Goal: Task Accomplishment & Management: Use online tool/utility

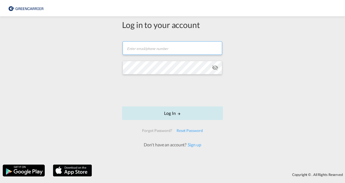
type input "[DOMAIN_NAME][EMAIL_ADDRESS][DOMAIN_NAME]"
click at [173, 118] on button "Log In" at bounding box center [172, 113] width 101 height 14
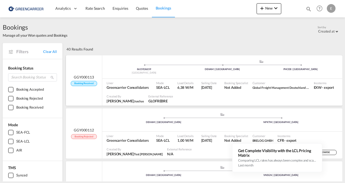
click at [84, 79] on span "GGY000113" at bounding box center [84, 77] width 20 height 5
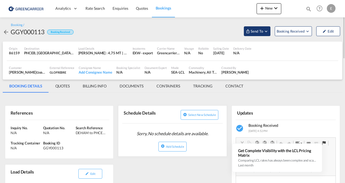
click at [258, 32] on span "Send To" at bounding box center [257, 30] width 14 height 5
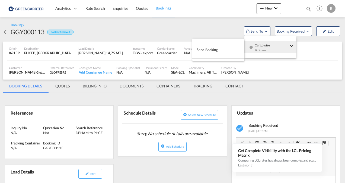
click at [258, 45] on span "Cargowise" at bounding box center [272, 43] width 34 height 5
click at [226, 48] on button "Send Booking" at bounding box center [218, 50] width 52 height 12
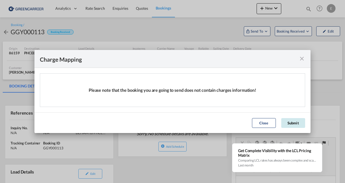
click at [293, 120] on button "Submit" at bounding box center [293, 123] width 24 height 10
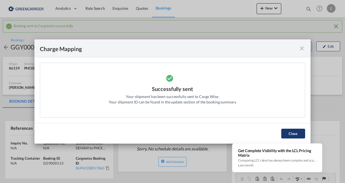
click at [292, 136] on button "Close" at bounding box center [293, 134] width 24 height 10
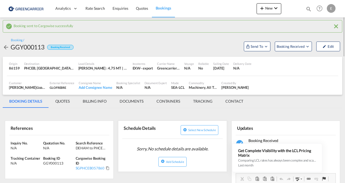
click at [9, 46] on md-icon "icon-arrow-left" at bounding box center [6, 47] width 7 height 7
